Goal: Transaction & Acquisition: Download file/media

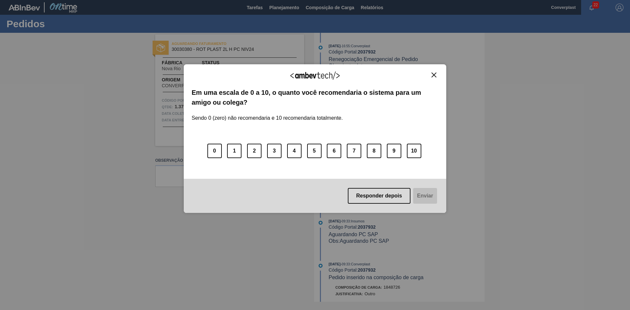
scroll to position [163, 0]
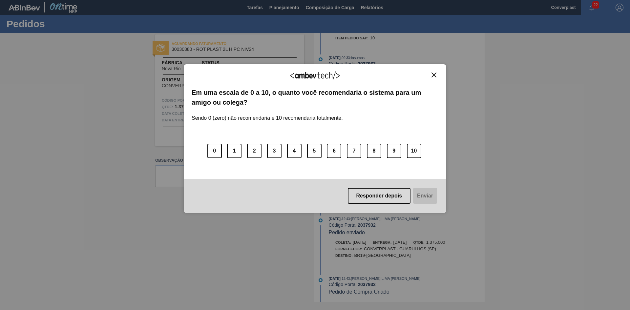
click at [436, 76] on img "Close" at bounding box center [434, 75] width 5 height 5
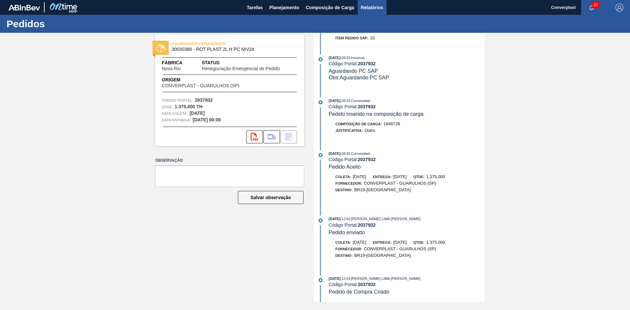
click at [369, 7] on span "Relatórios" at bounding box center [372, 8] width 22 height 8
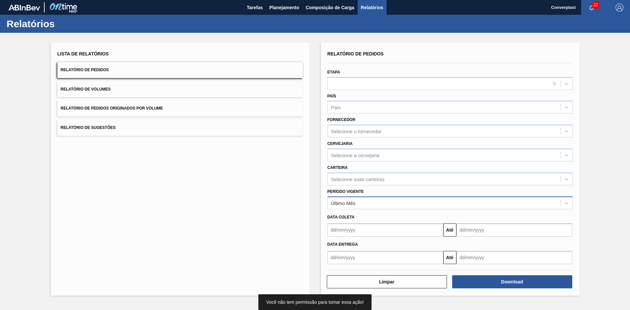
click at [367, 206] on div "Último Mês" at bounding box center [444, 203] width 233 height 10
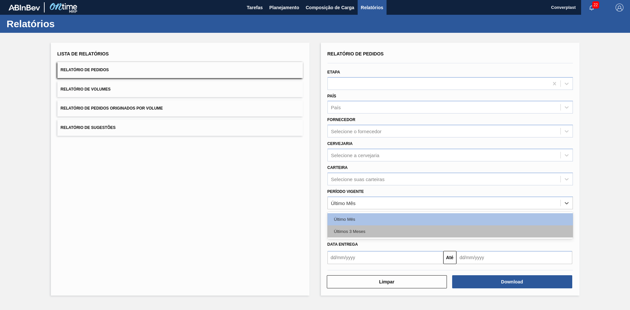
click at [363, 227] on div "Últimos 3 Meses" at bounding box center [451, 232] width 246 height 12
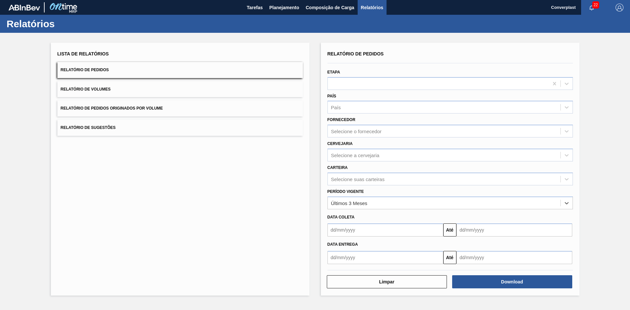
click at [368, 229] on input "text" at bounding box center [386, 230] width 116 height 13
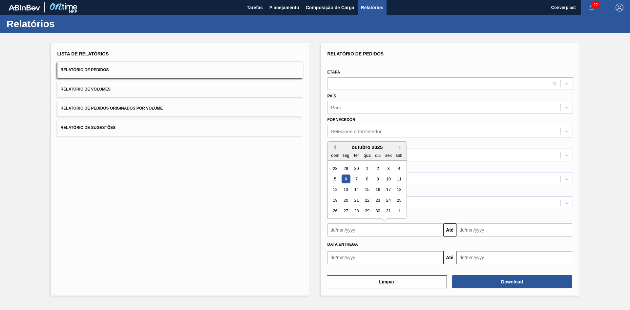
click at [335, 146] on button "Previous Month" at bounding box center [333, 147] width 5 height 5
click at [337, 167] on div "1" at bounding box center [335, 168] width 9 height 9
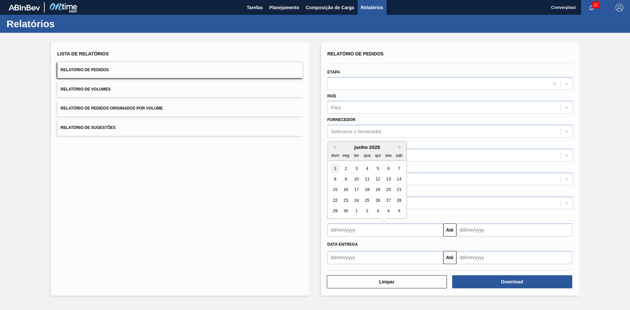
type input "[DATE]"
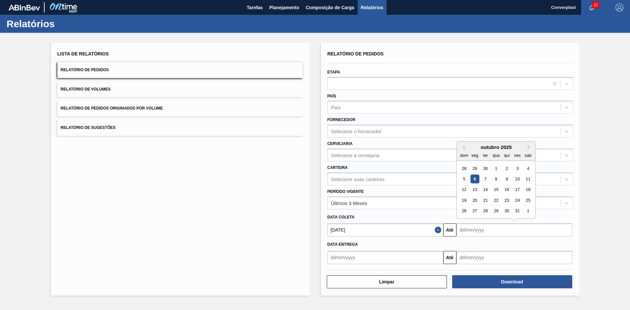
click at [486, 227] on input "text" at bounding box center [515, 230] width 116 height 13
click at [528, 148] on button "Next Month" at bounding box center [530, 147] width 5 height 5
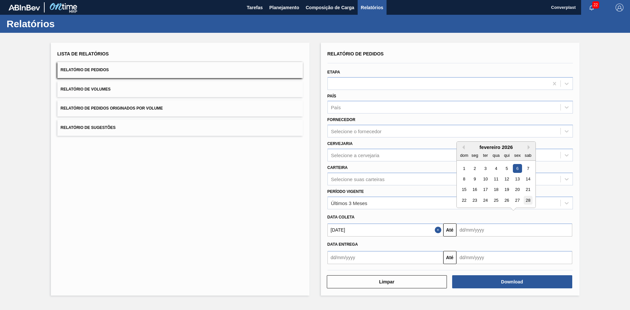
click at [527, 199] on div "28" at bounding box center [528, 200] width 9 height 9
type input "[DATE]"
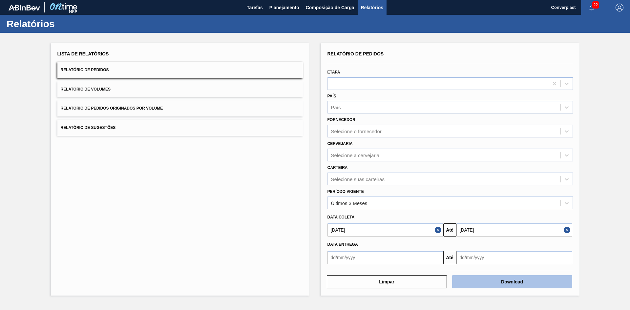
click at [514, 286] on button "Download" at bounding box center [512, 281] width 120 height 13
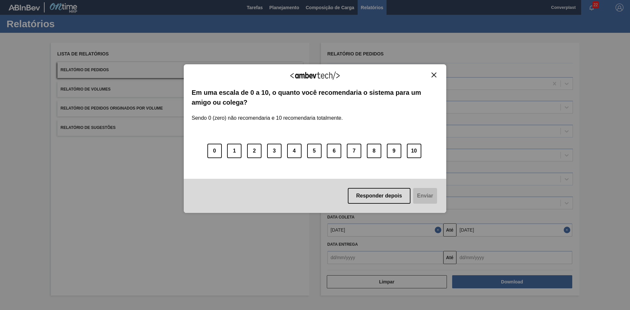
click at [436, 74] on img "Close" at bounding box center [434, 75] width 5 height 5
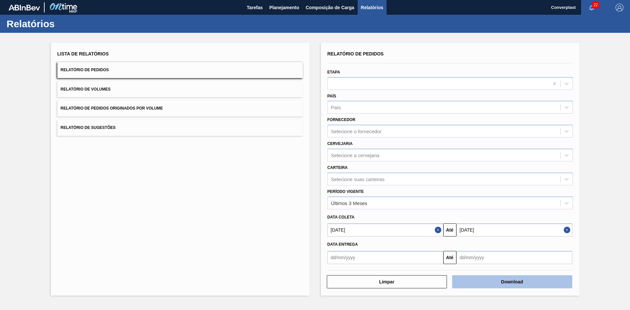
click at [482, 277] on button "Download" at bounding box center [512, 281] width 120 height 13
